Goal: Find specific page/section: Find specific page/section

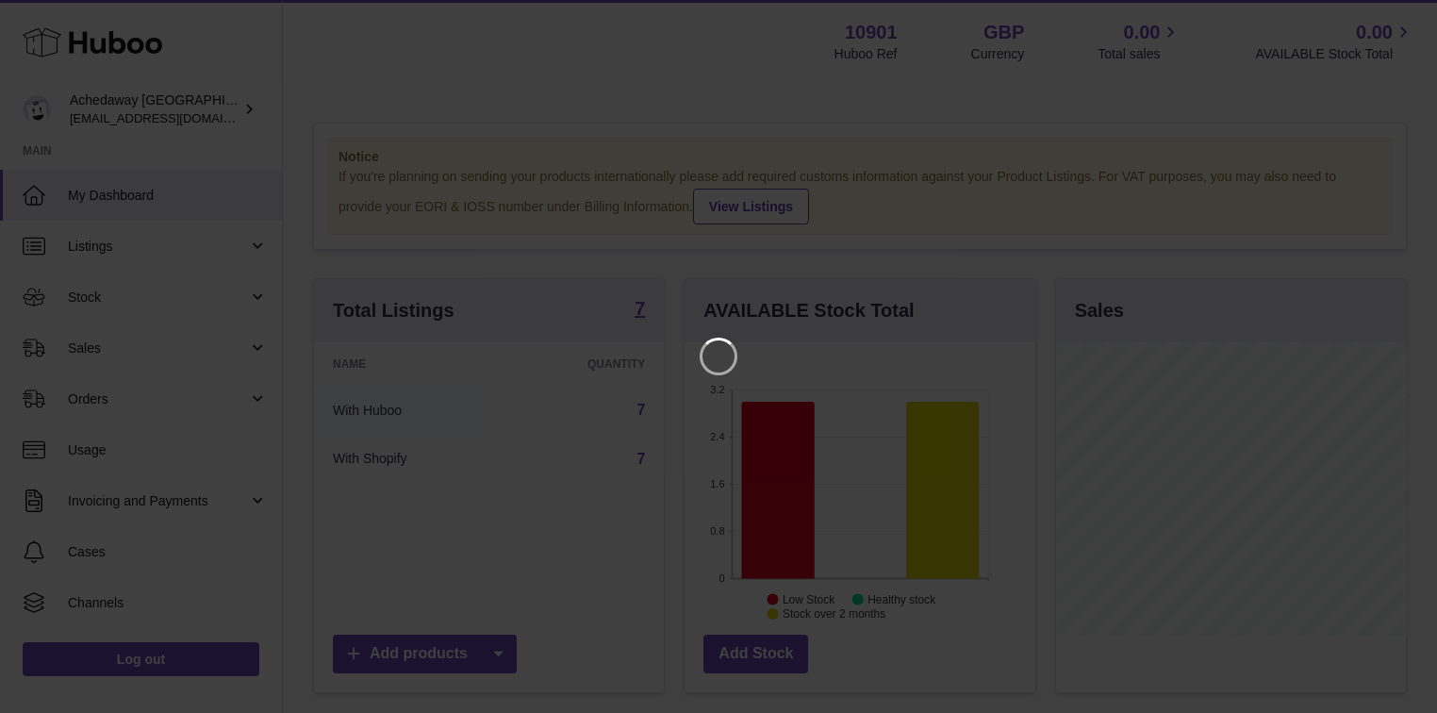
scroll to position [294, 354]
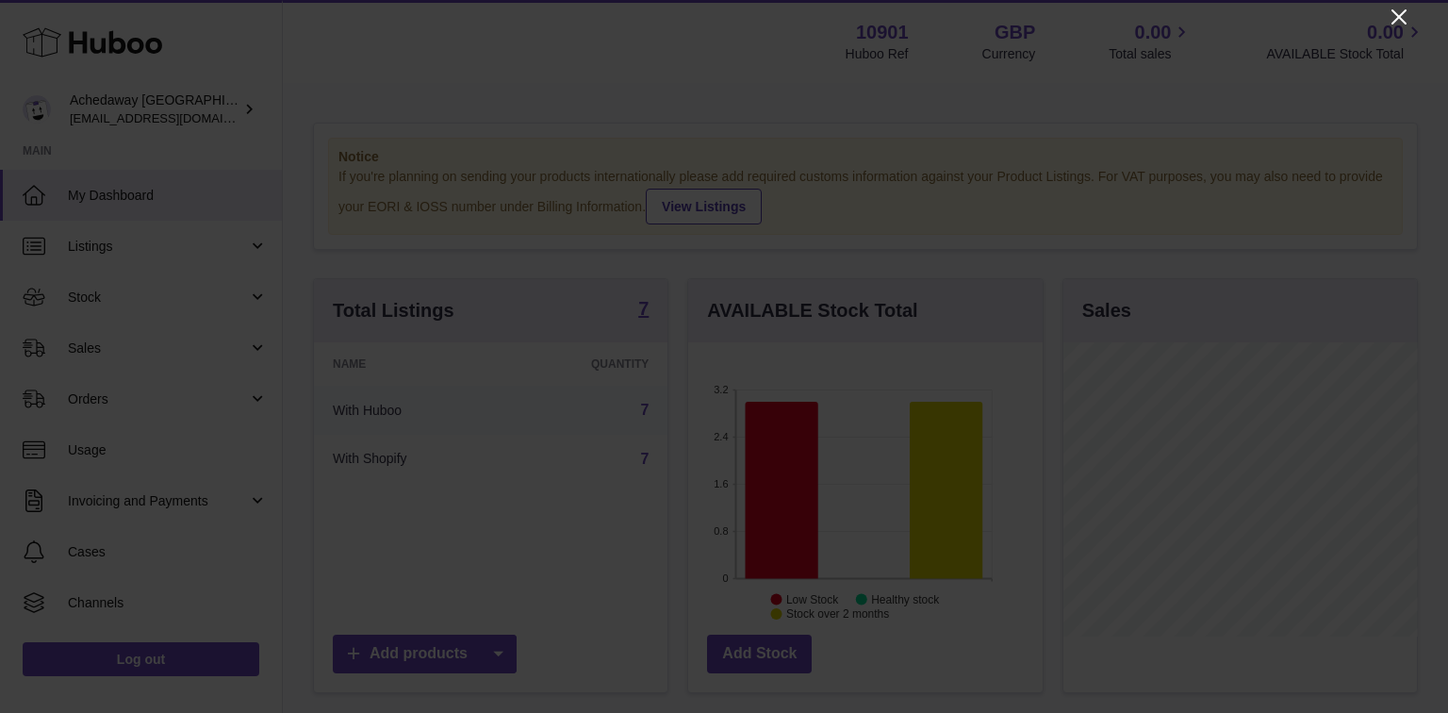
click at [1404, 9] on icon "Close" at bounding box center [1399, 17] width 23 height 23
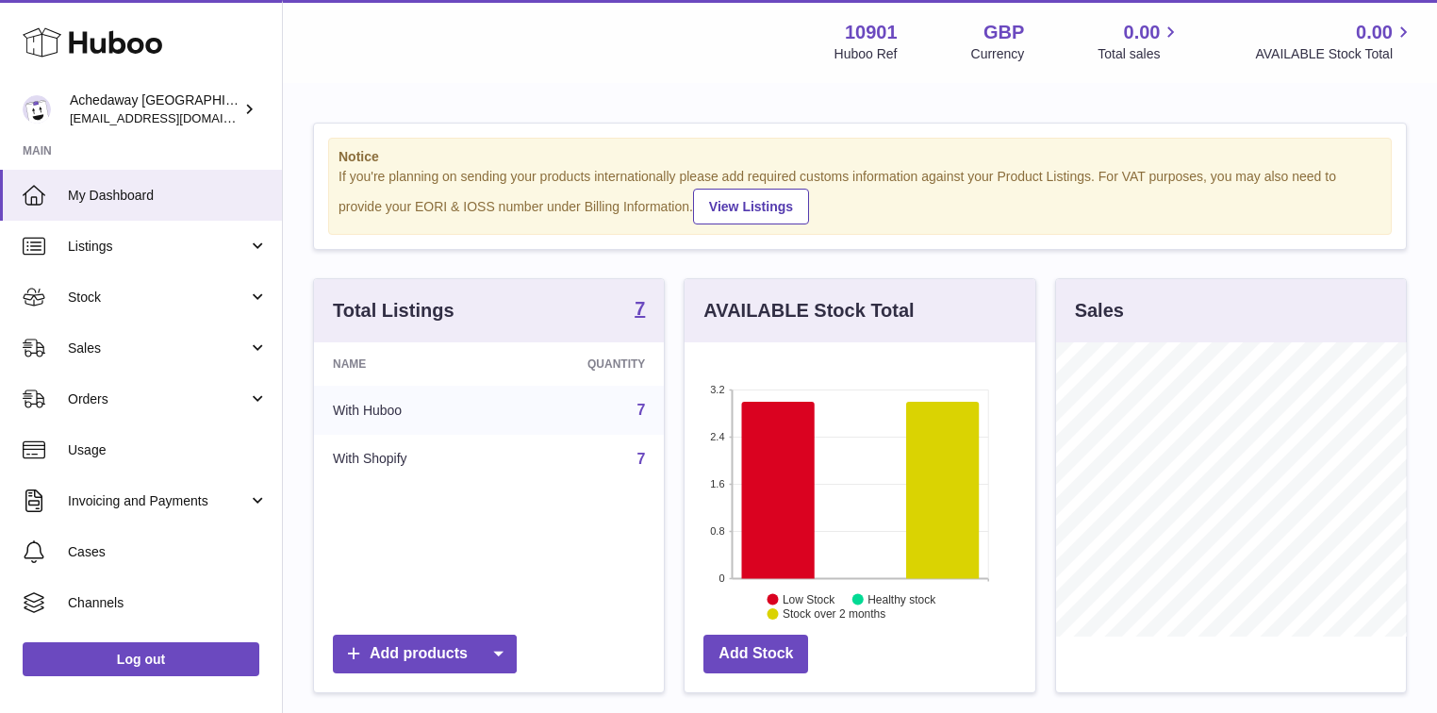
scroll to position [942529, 942473]
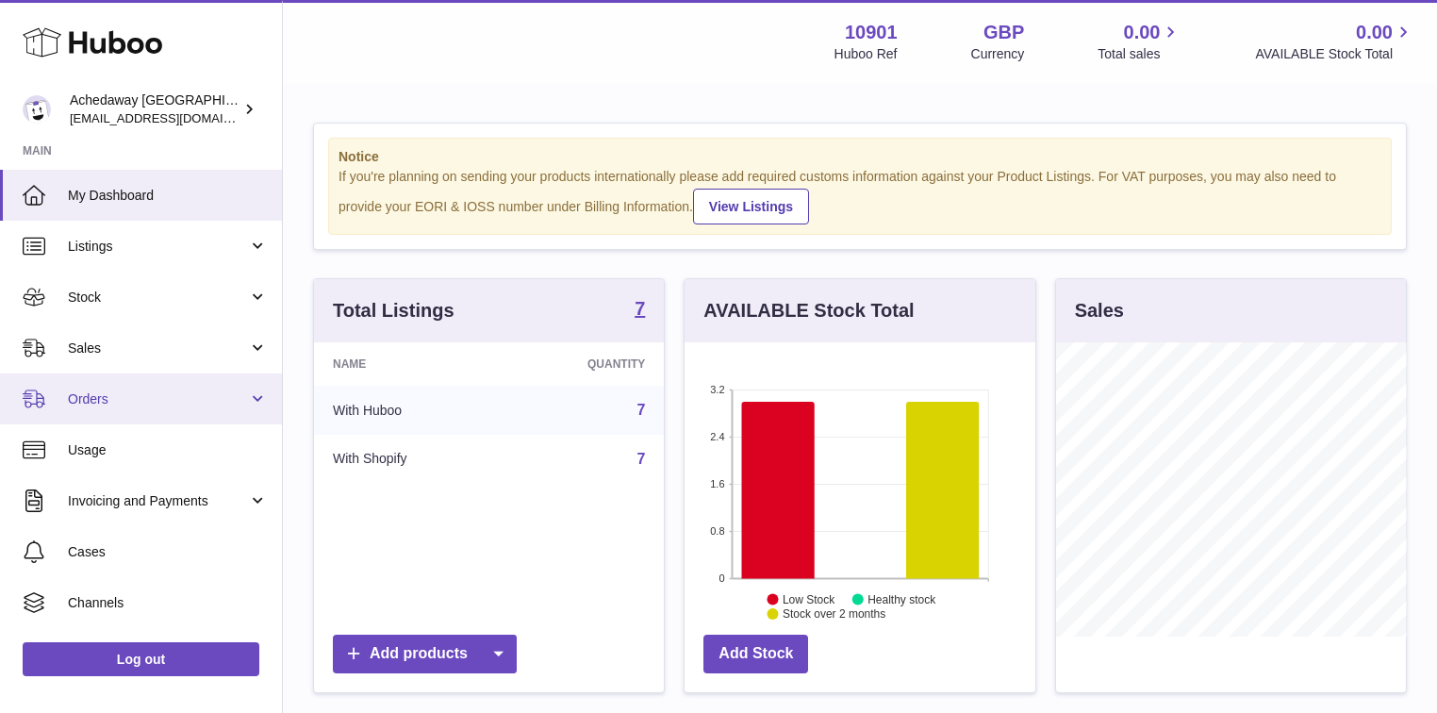
click at [147, 400] on span "Orders" at bounding box center [158, 399] width 180 height 18
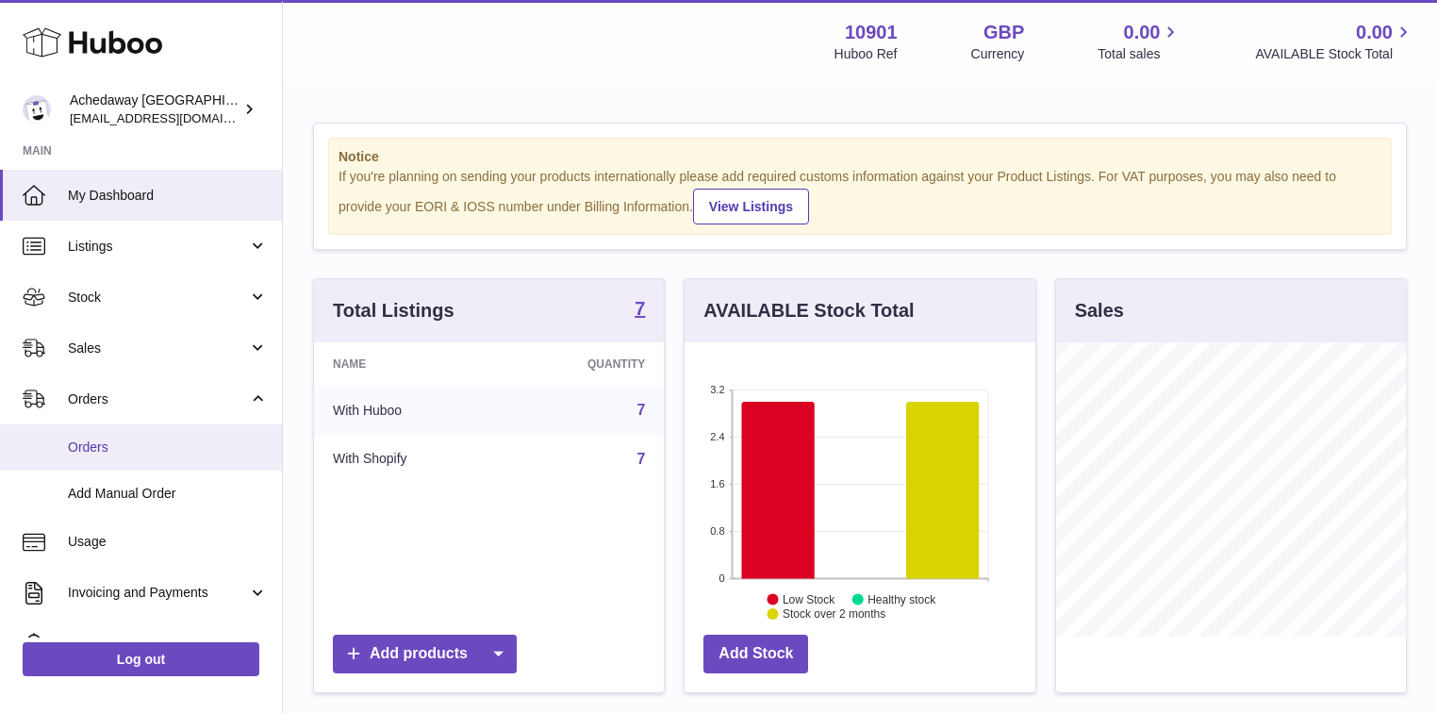
click at [123, 444] on span "Orders" at bounding box center [168, 447] width 200 height 18
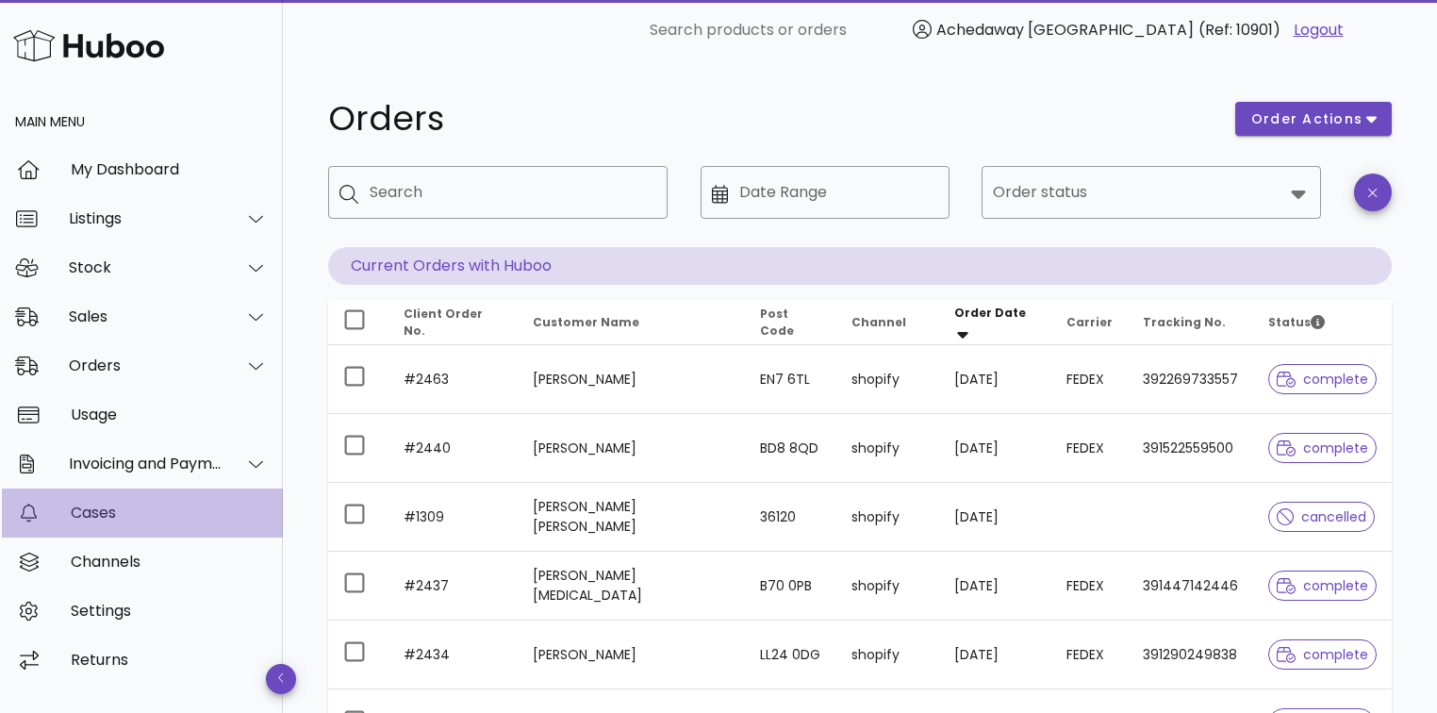
click at [123, 528] on div "Cases" at bounding box center [169, 512] width 197 height 41
